Goal: Task Accomplishment & Management: Manage account settings

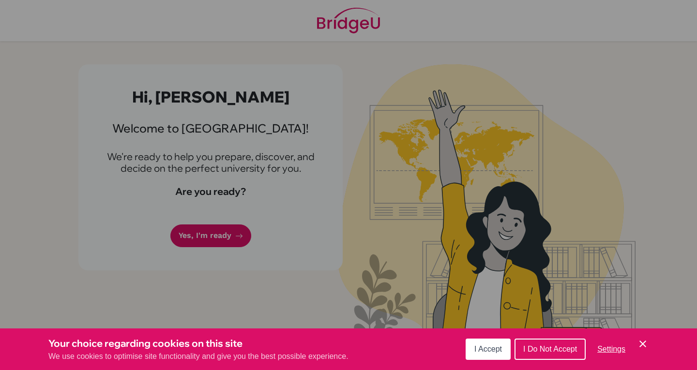
click at [485, 347] on span "I Accept" at bounding box center [488, 349] width 28 height 8
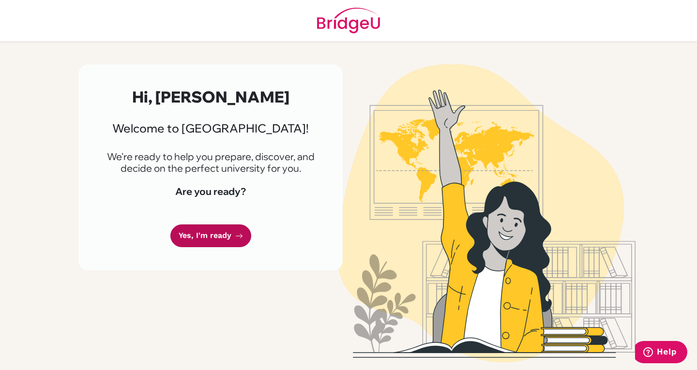
click at [199, 232] on link "Yes, I'm ready" at bounding box center [210, 236] width 81 height 23
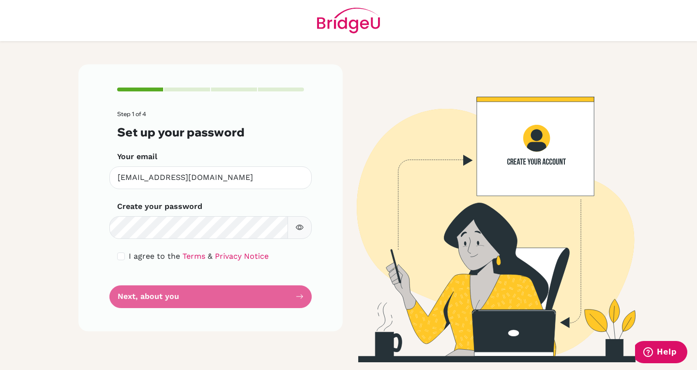
click at [127, 258] on div "I agree to the Terms & Privacy Notice" at bounding box center [210, 257] width 187 height 12
click at [123, 256] on input "checkbox" at bounding box center [121, 257] width 8 height 8
checkbox input "true"
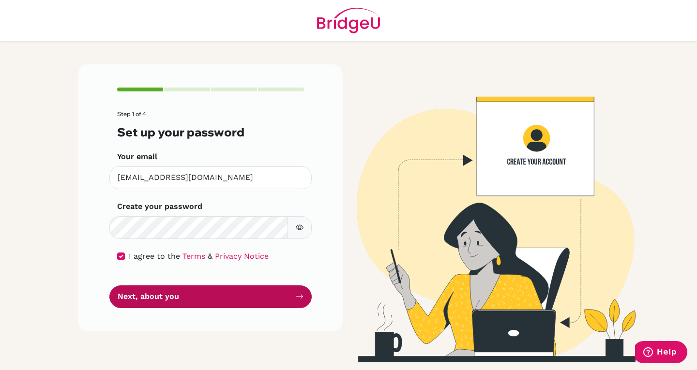
click at [172, 306] on button "Next, about you" at bounding box center [210, 297] width 202 height 23
